Goal: Task Accomplishment & Management: Use online tool/utility

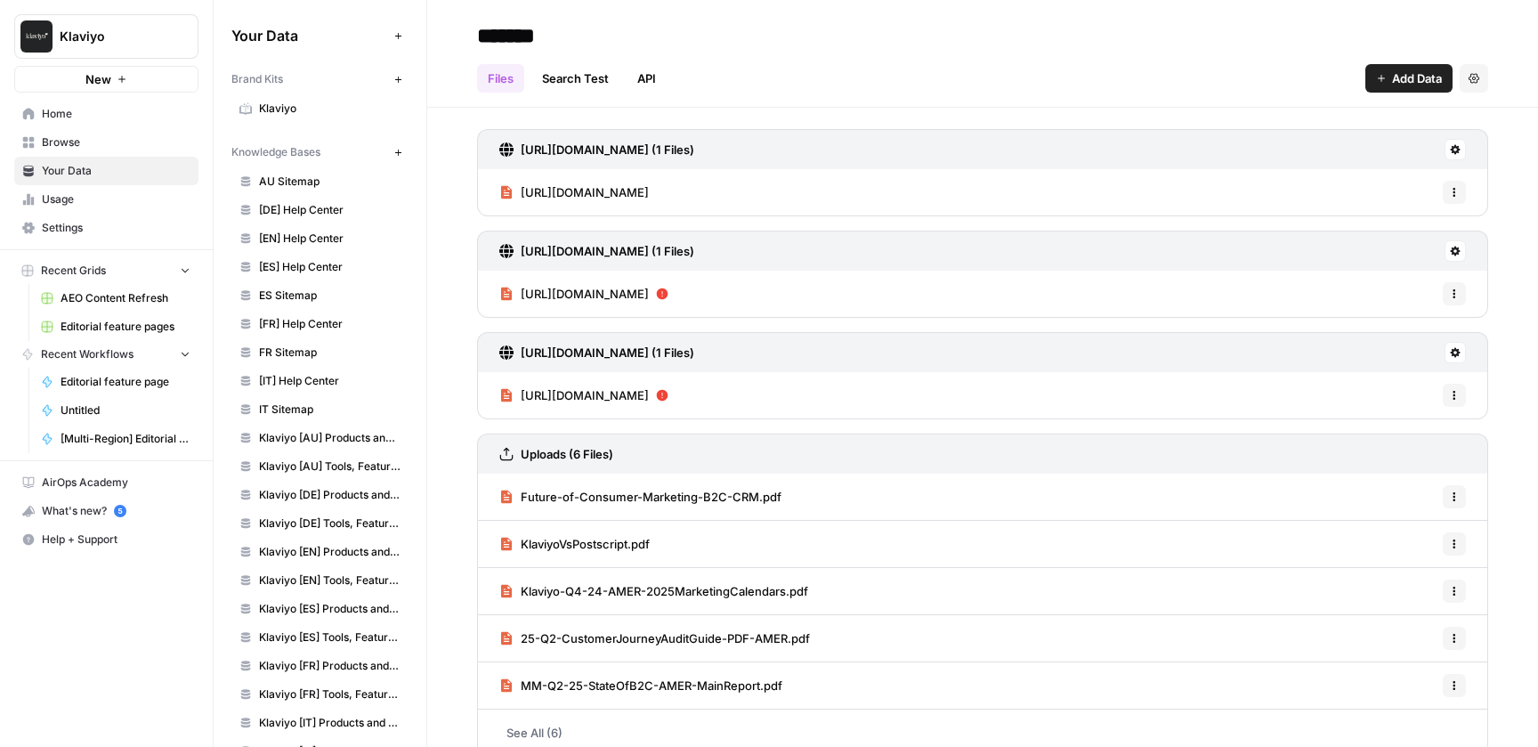
click at [101, 322] on span "Editorial feature pages" at bounding box center [126, 327] width 130 height 16
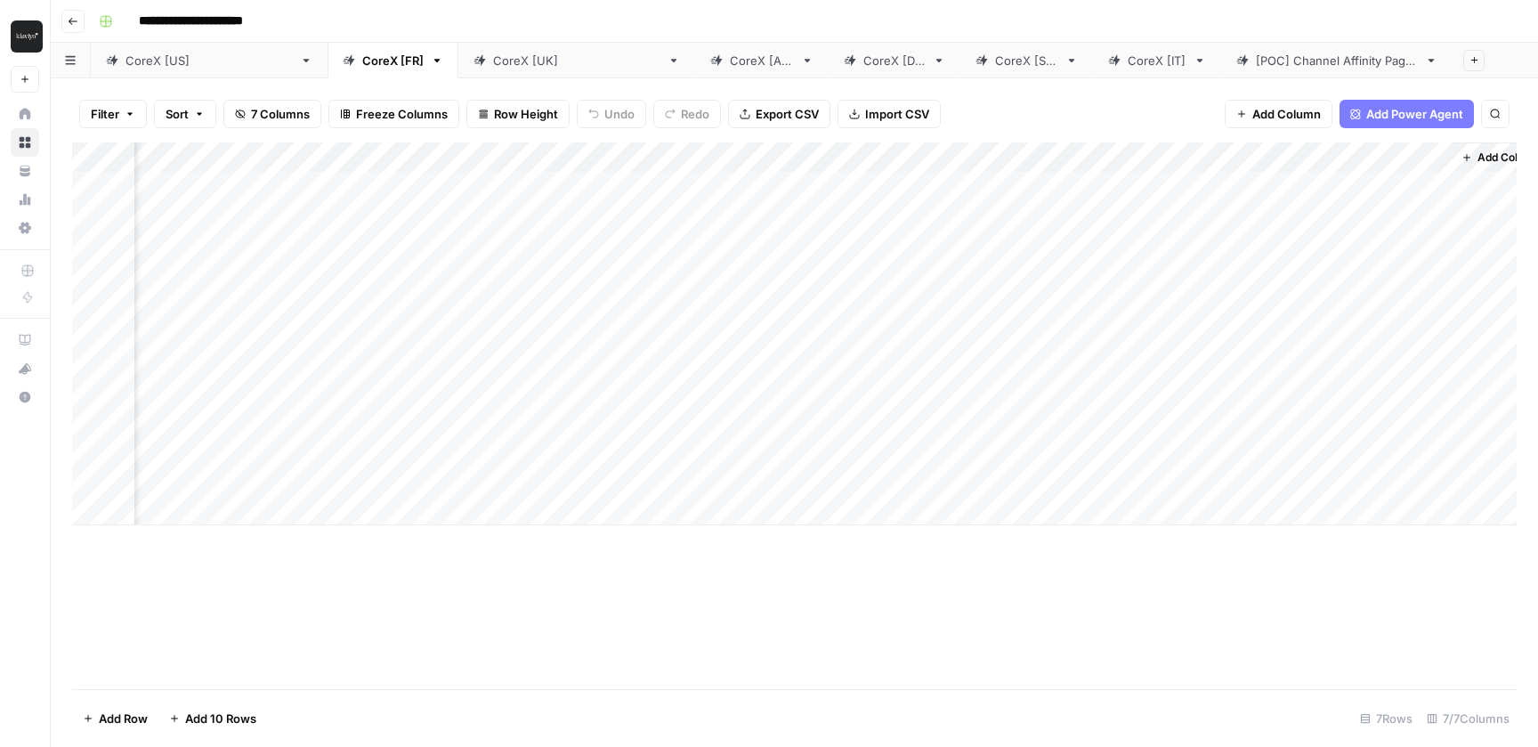
scroll to position [0, 127]
click at [1087, 156] on div "Add Column" at bounding box center [794, 333] width 1444 height 383
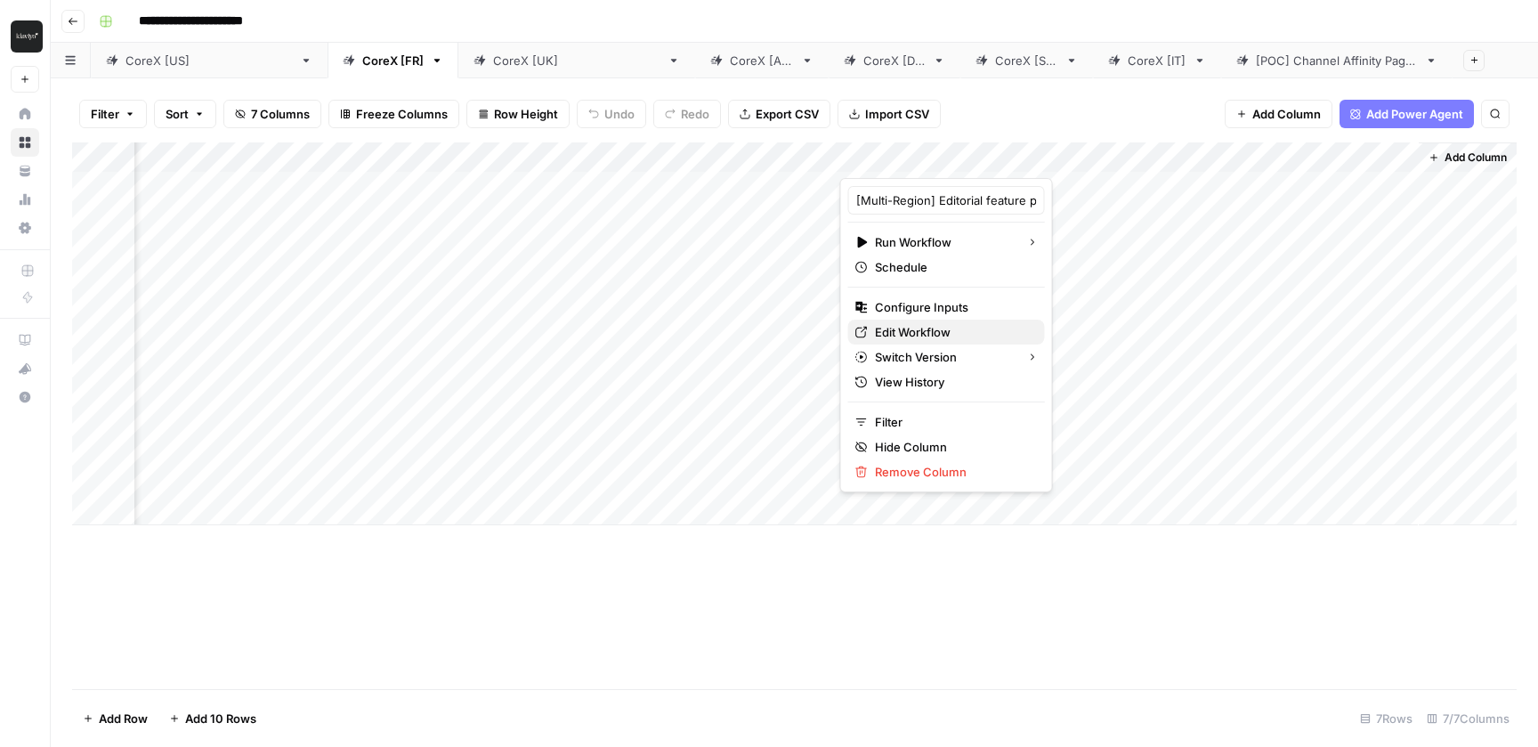
click at [933, 336] on span "Edit Workflow" at bounding box center [953, 332] width 156 height 18
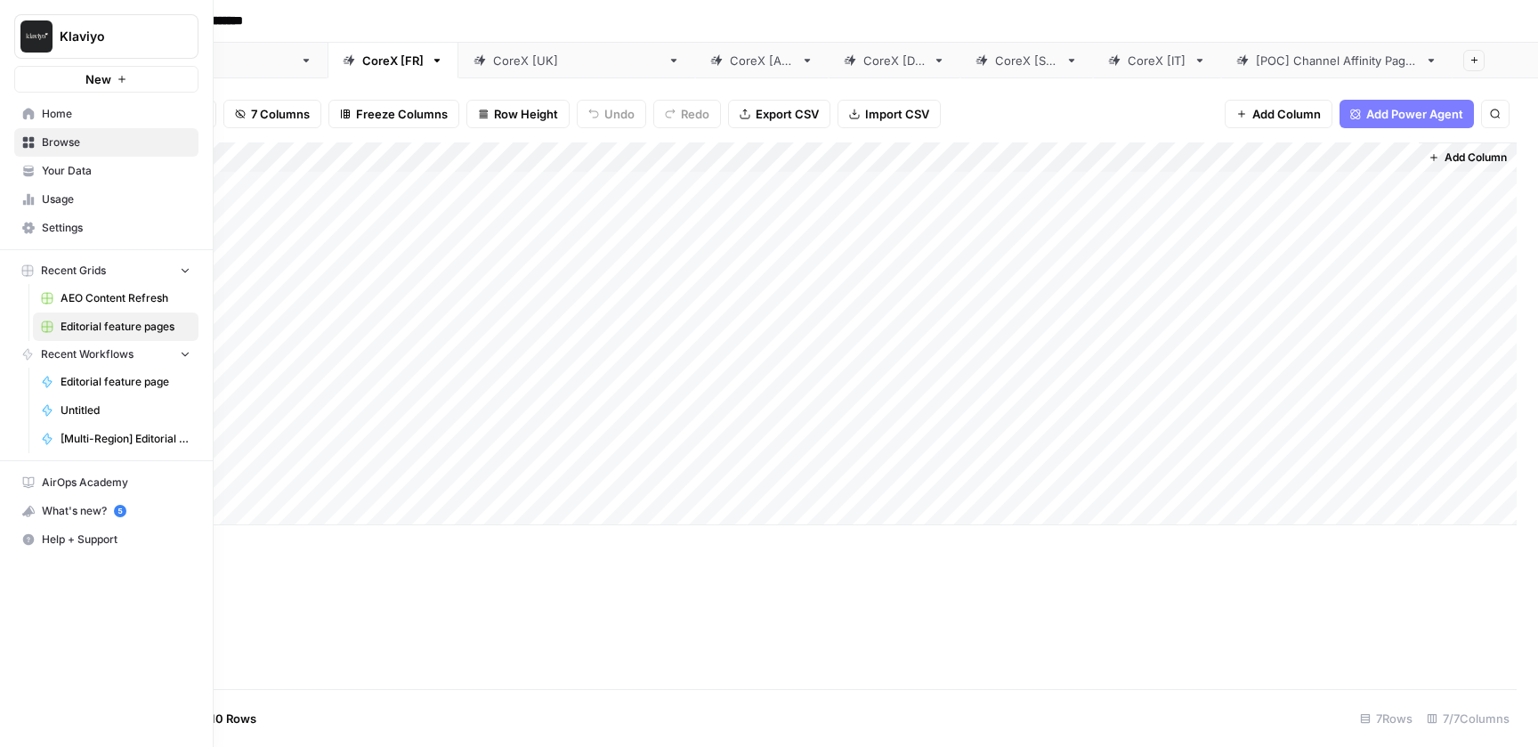
click at [35, 110] on link "Home" at bounding box center [106, 114] width 184 height 28
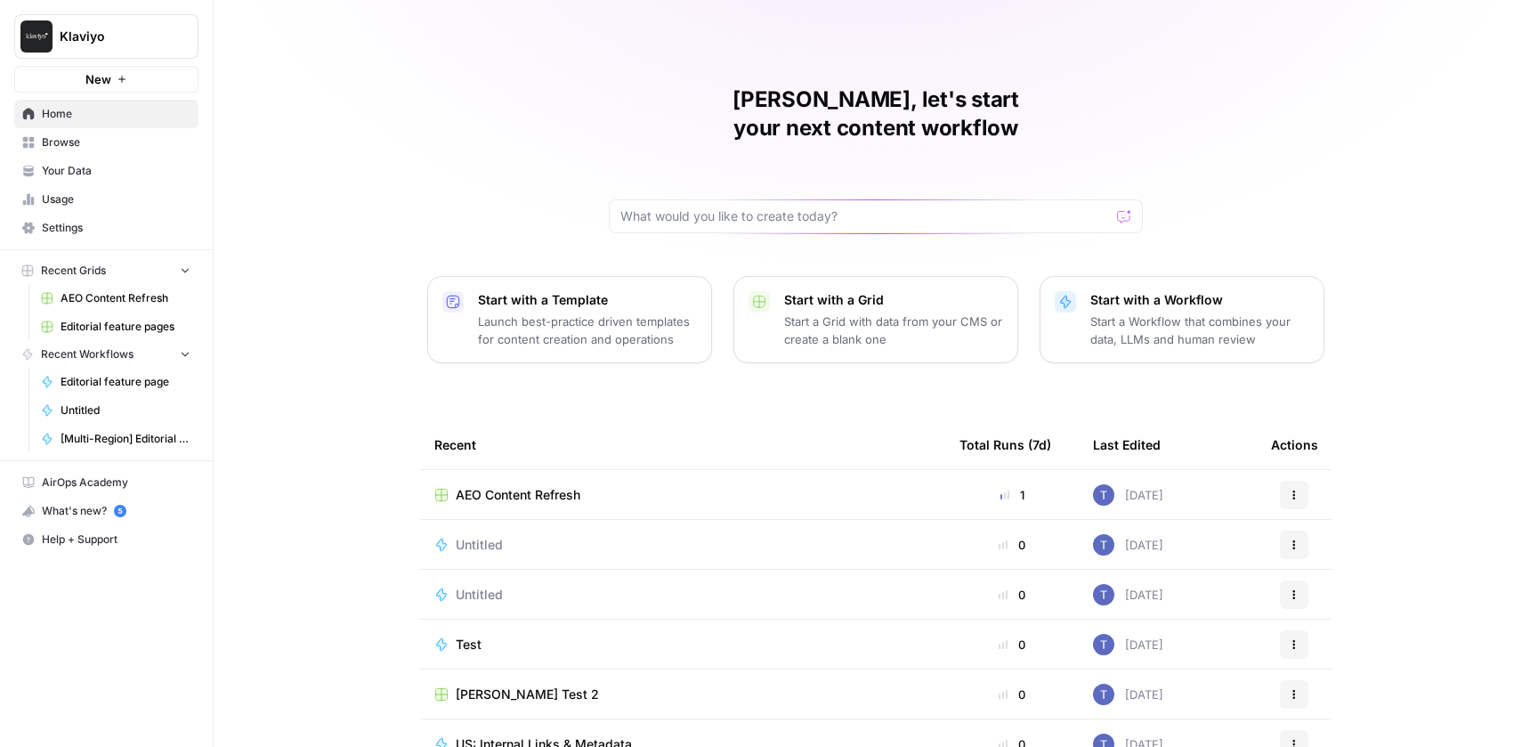
click at [128, 333] on span "Editorial feature pages" at bounding box center [126, 327] width 130 height 16
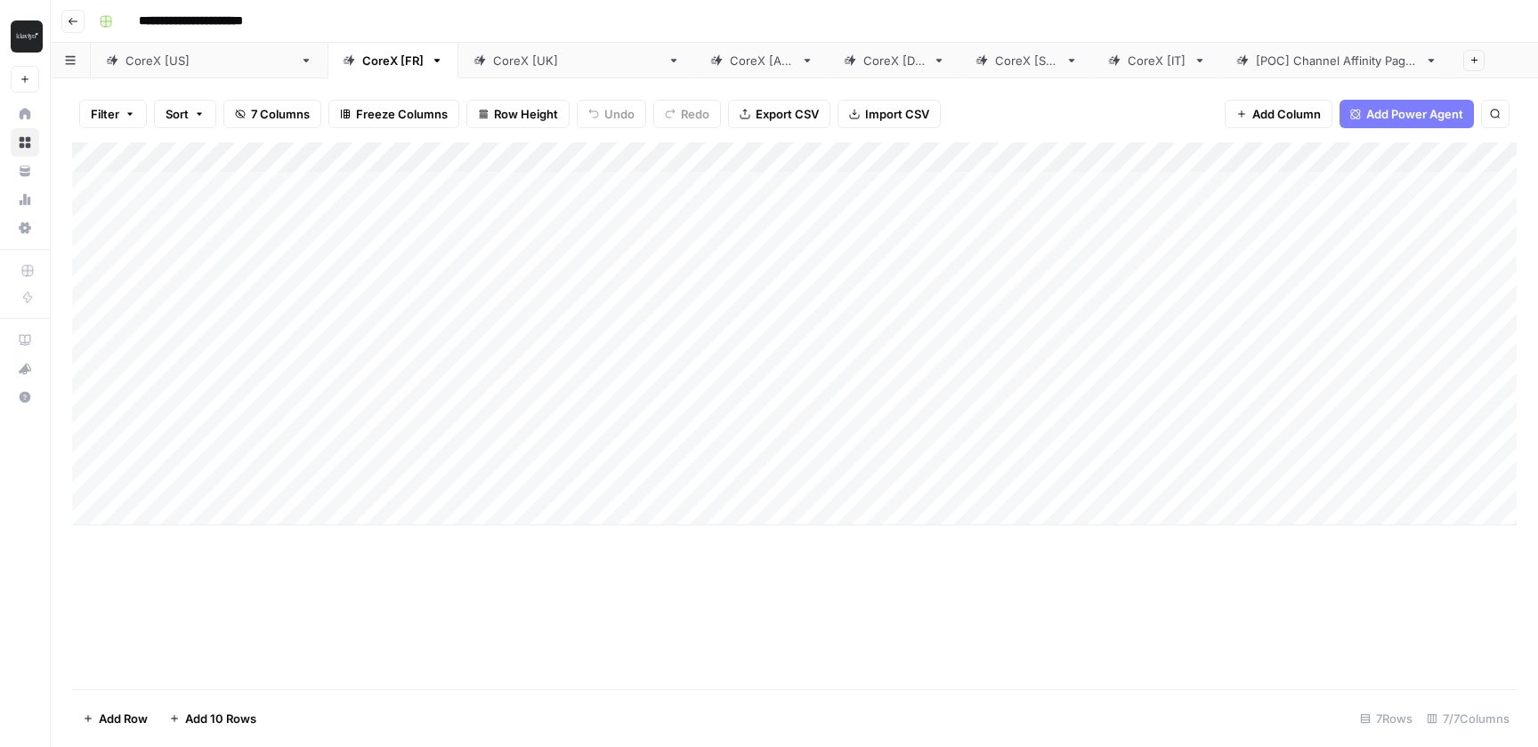
click at [144, 61] on div "CoreX [US]" at bounding box center [208, 61] width 167 height 18
click at [362, 60] on div "CoreX [FR]" at bounding box center [392, 61] width 61 height 18
click at [140, 63] on div "CoreX [US]" at bounding box center [208, 61] width 167 height 18
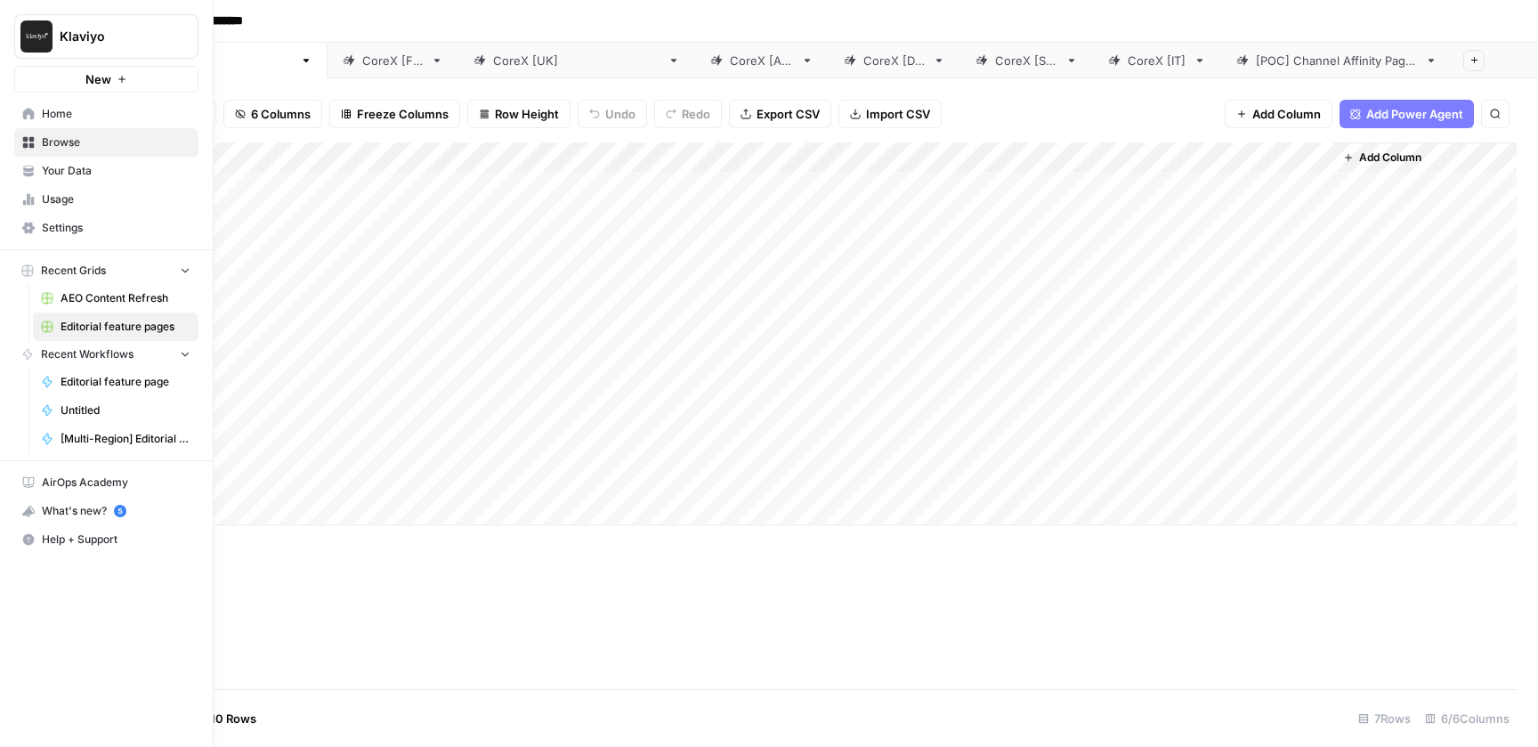
click at [34, 114] on icon at bounding box center [28, 114] width 12 height 12
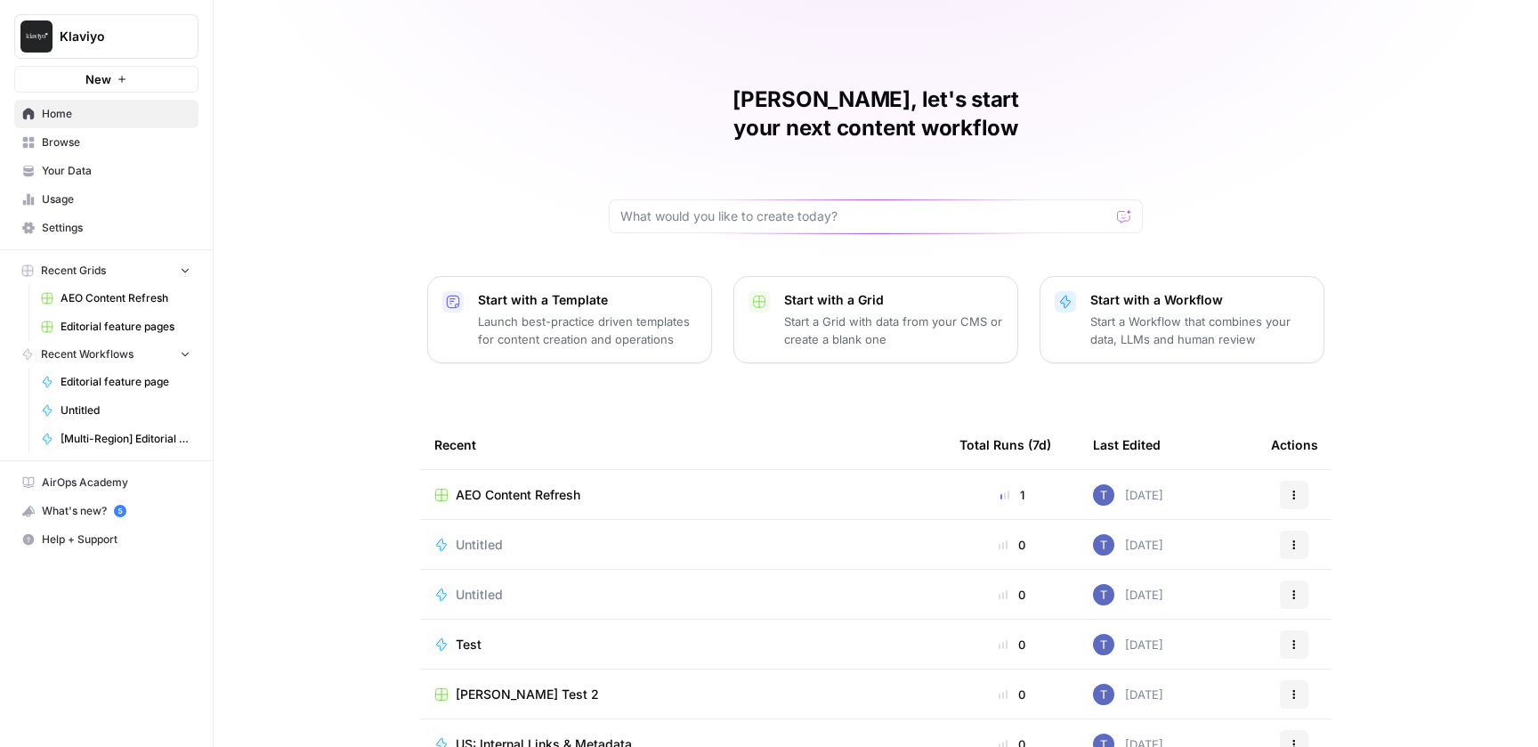
click at [1145, 312] on p "Start a Workflow that combines your data, LLMs and human review" at bounding box center [1199, 330] width 219 height 36
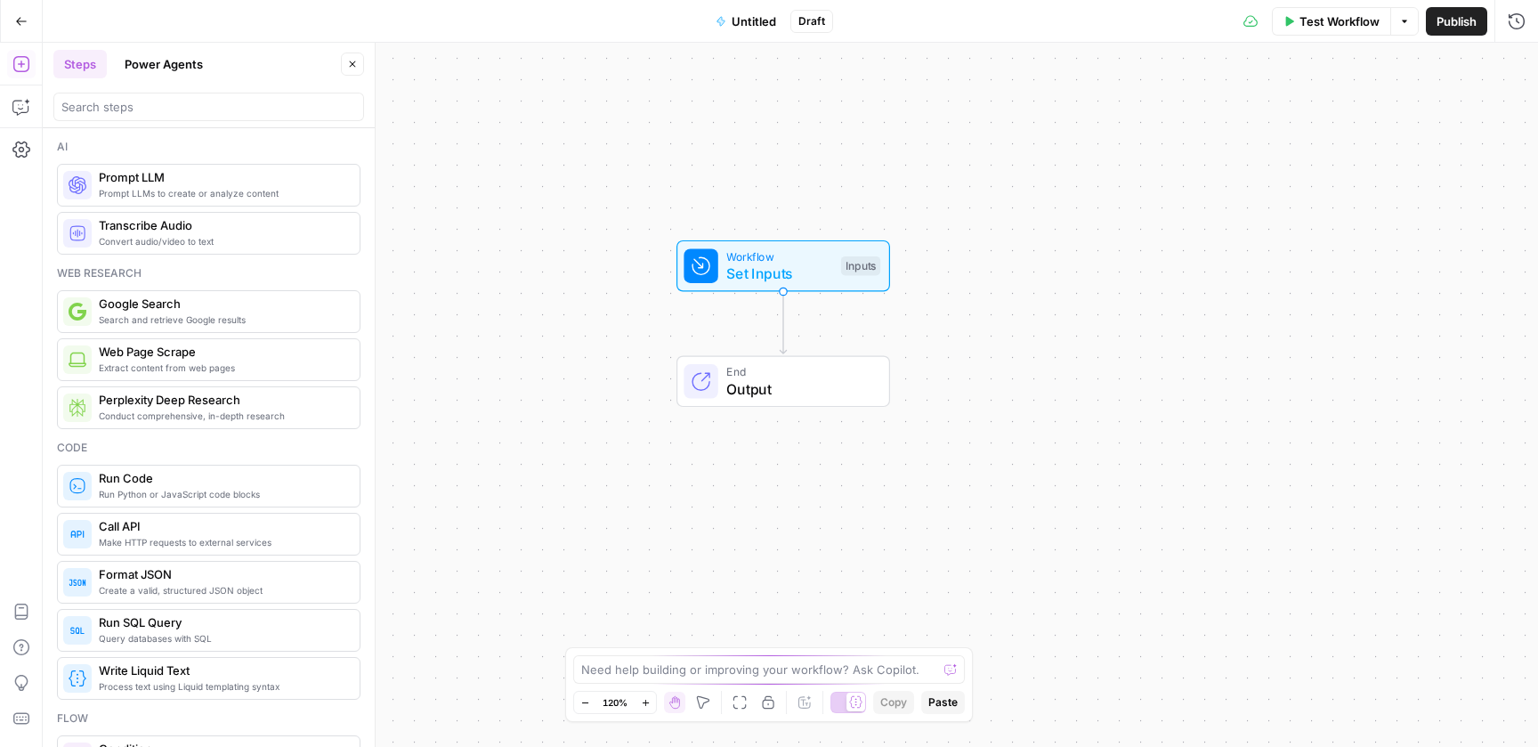
drag, startPoint x: 647, startPoint y: 406, endPoint x: 638, endPoint y: 333, distance: 73.5
click at [638, 333] on div "Workflow Set Inputs Inputs End Output" at bounding box center [790, 395] width 1495 height 704
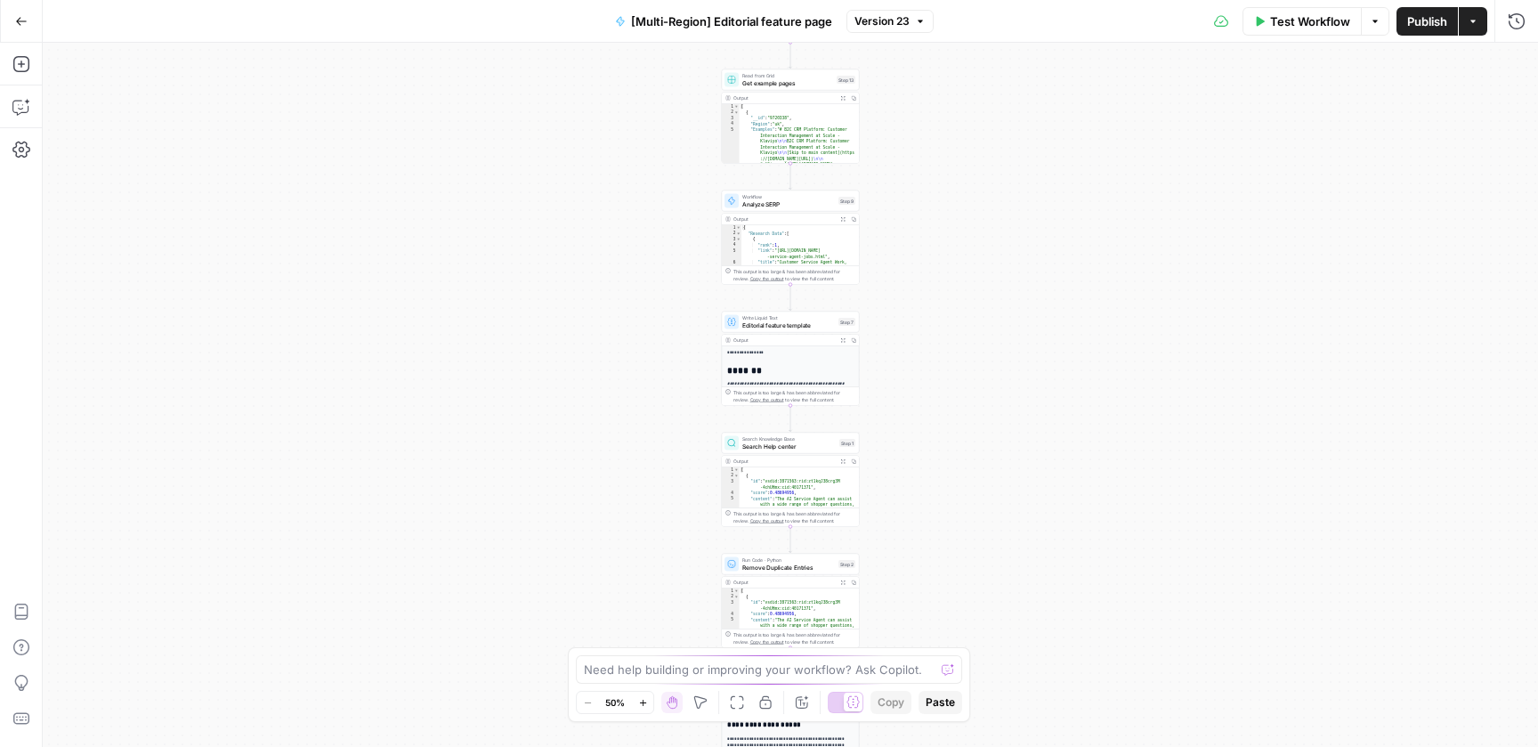
click at [937, 458] on div "Workflow Set Inputs Inputs Integration Google Docs Integration Step 14 Run Code…" at bounding box center [790, 395] width 1495 height 704
click at [890, 541] on div "Workflow Set Inputs Inputs Integration Google Docs Integration Step 14 Run Code…" at bounding box center [790, 395] width 1495 height 704
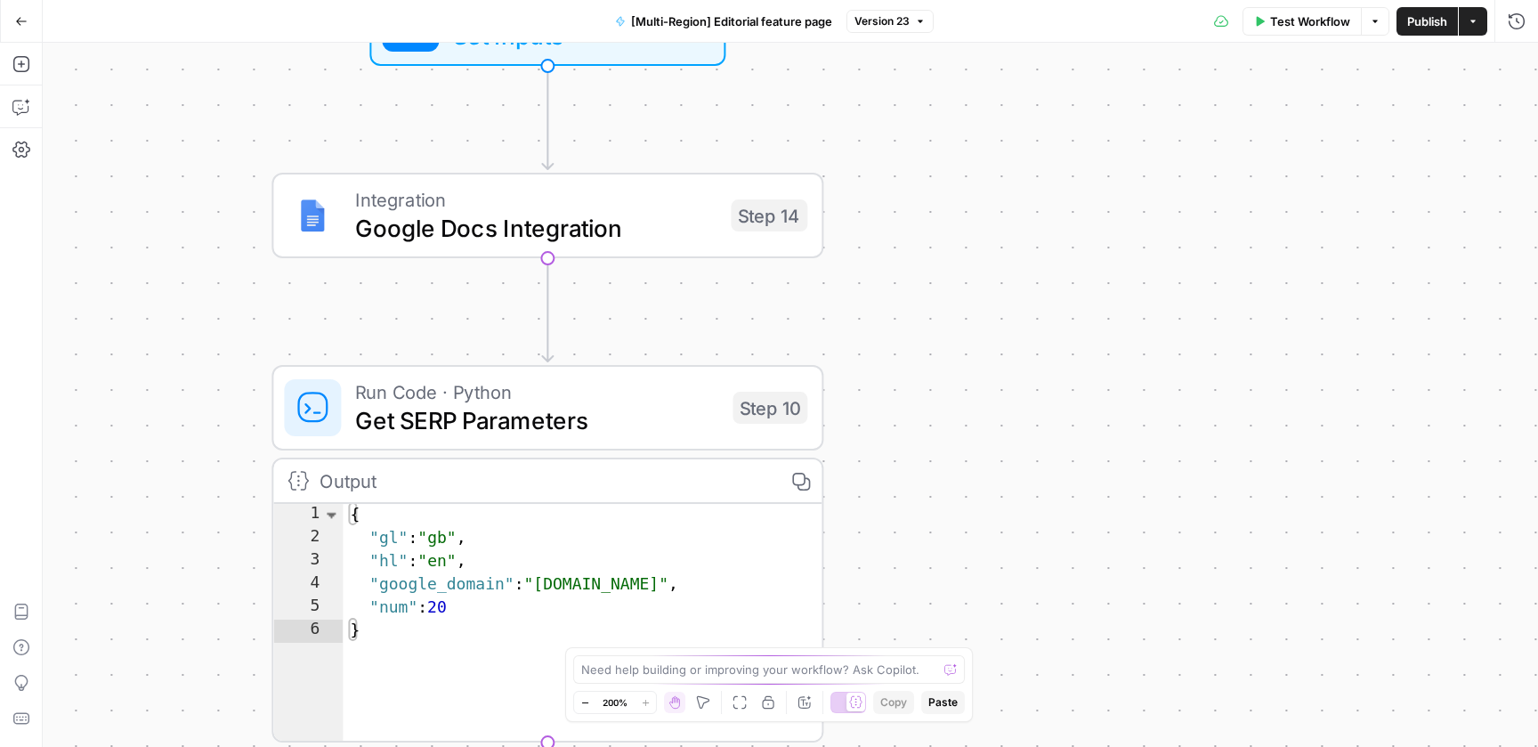
drag, startPoint x: 889, startPoint y: 142, endPoint x: 972, endPoint y: 102, distance: 91.9
click at [979, 104] on div "Workflow Set Inputs Inputs Integration Google Docs Integration Step 14 Run Code…" at bounding box center [790, 395] width 1495 height 704
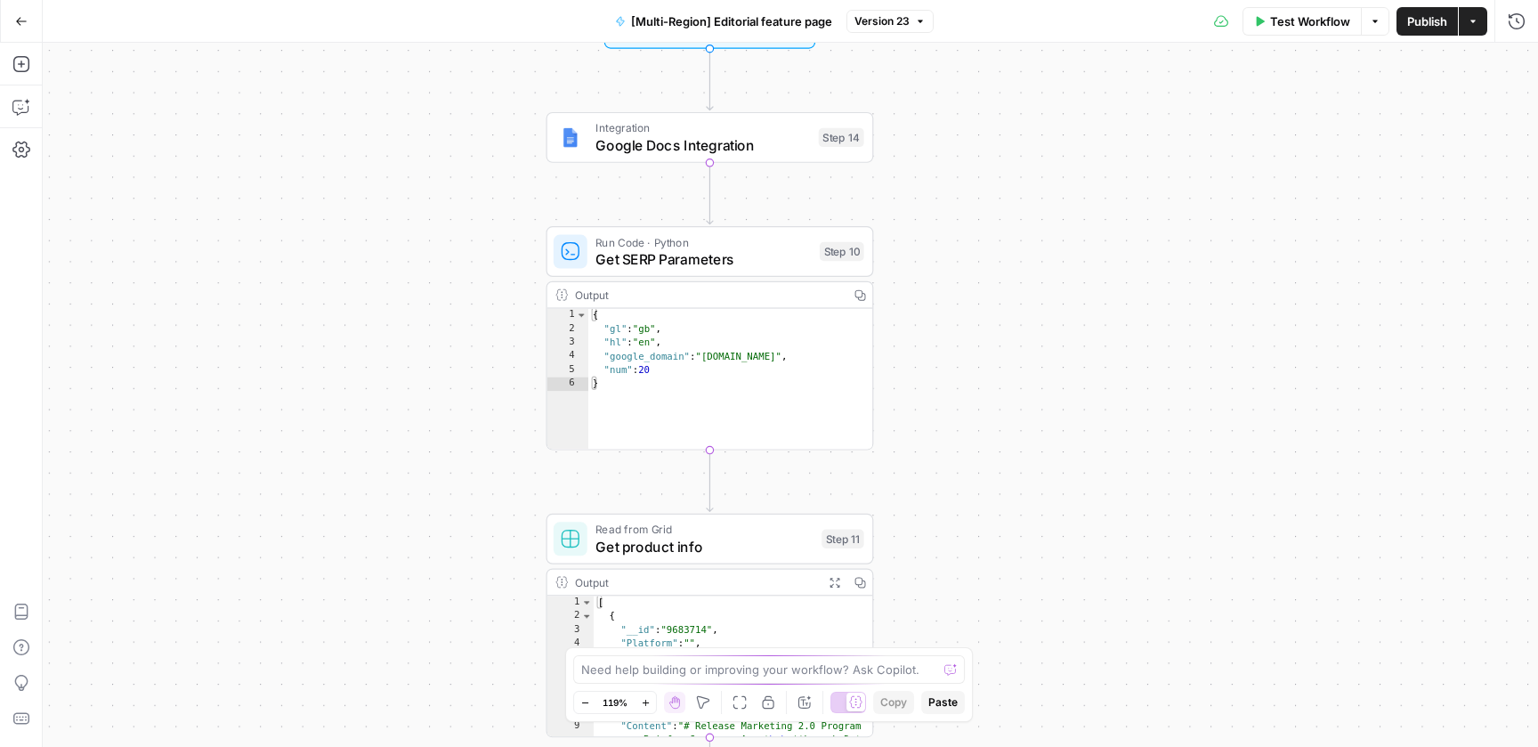
drag, startPoint x: 928, startPoint y: 258, endPoint x: 909, endPoint y: 180, distance: 80.5
click at [909, 180] on div "Workflow Set Inputs Inputs Integration Google Docs Integration Step 14 Run Code…" at bounding box center [790, 395] width 1495 height 704
